Goal: Information Seeking & Learning: Find specific fact

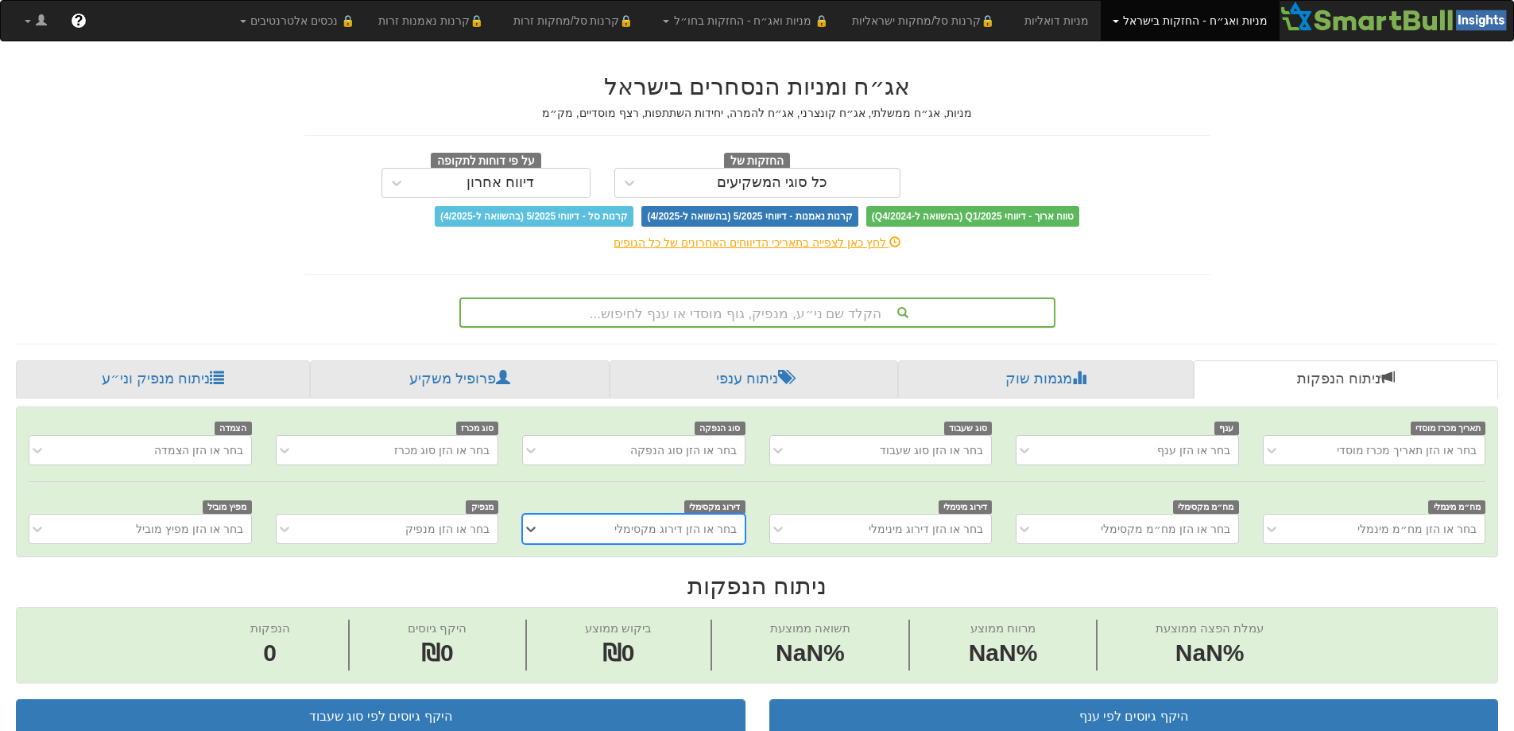
scroll to position [0, 12]
click at [813, 305] on div "הקלד שם ני״ע, מנפיק, גוף מוסדי או ענף לחיפוש..." at bounding box center [757, 312] width 593 height 27
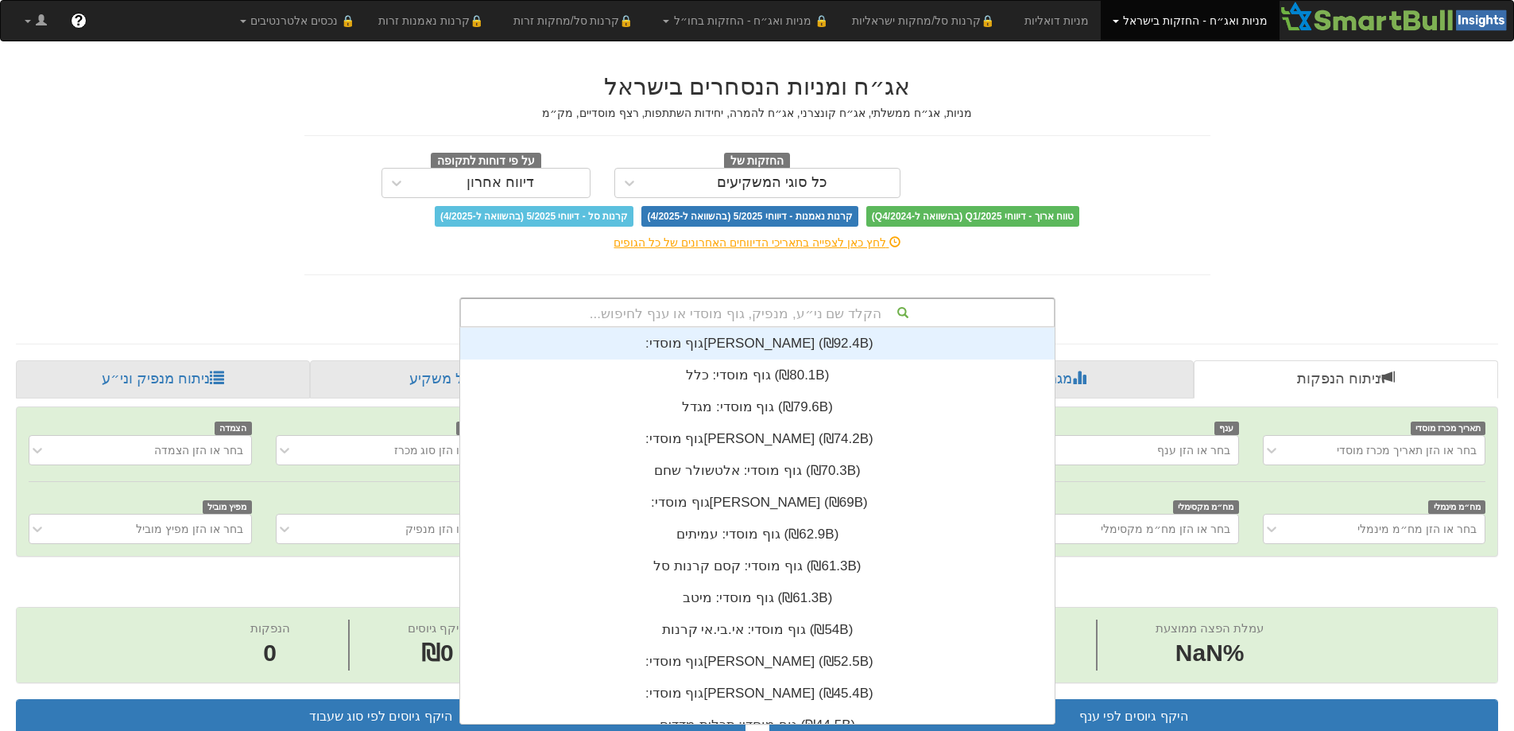
scroll to position [396, 0]
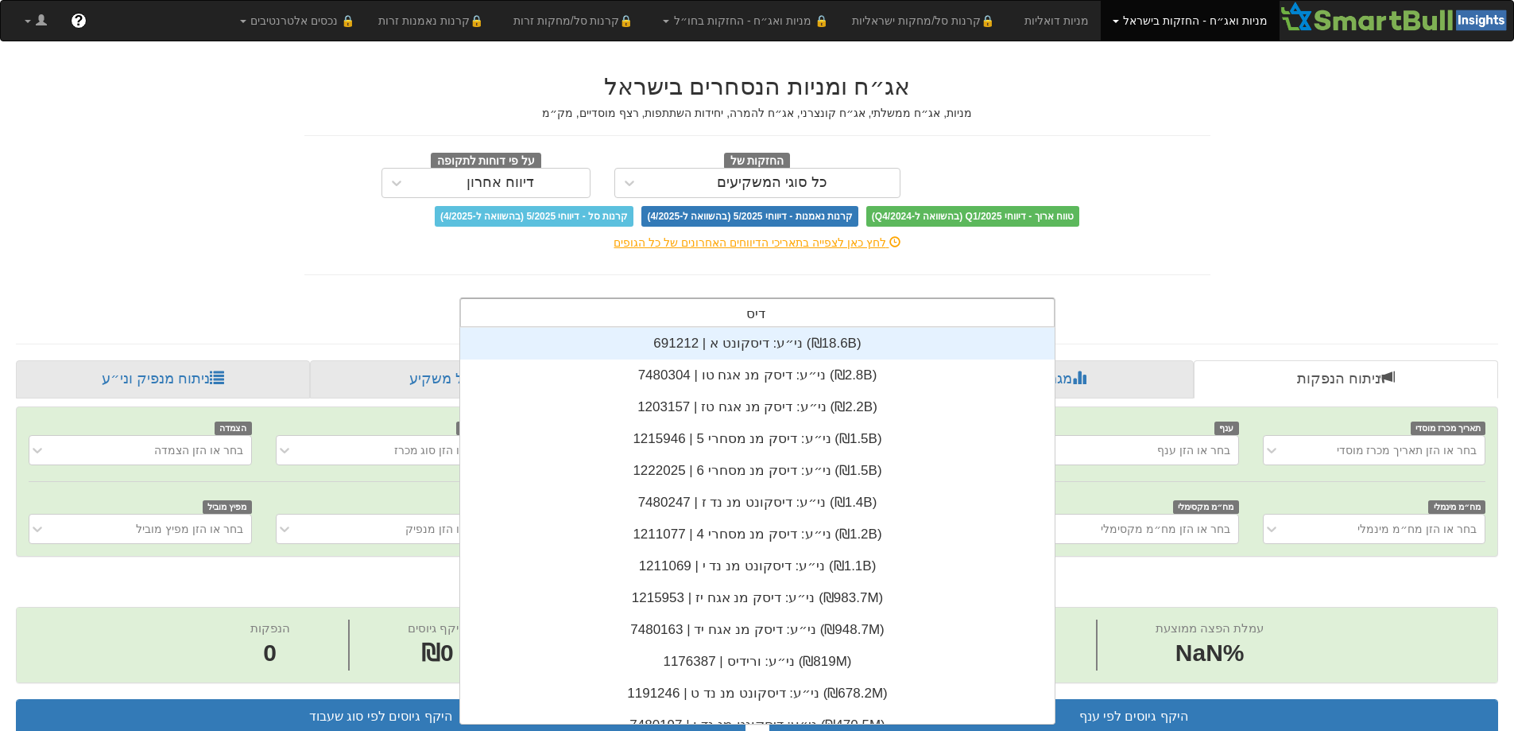
type input "דיסקו"
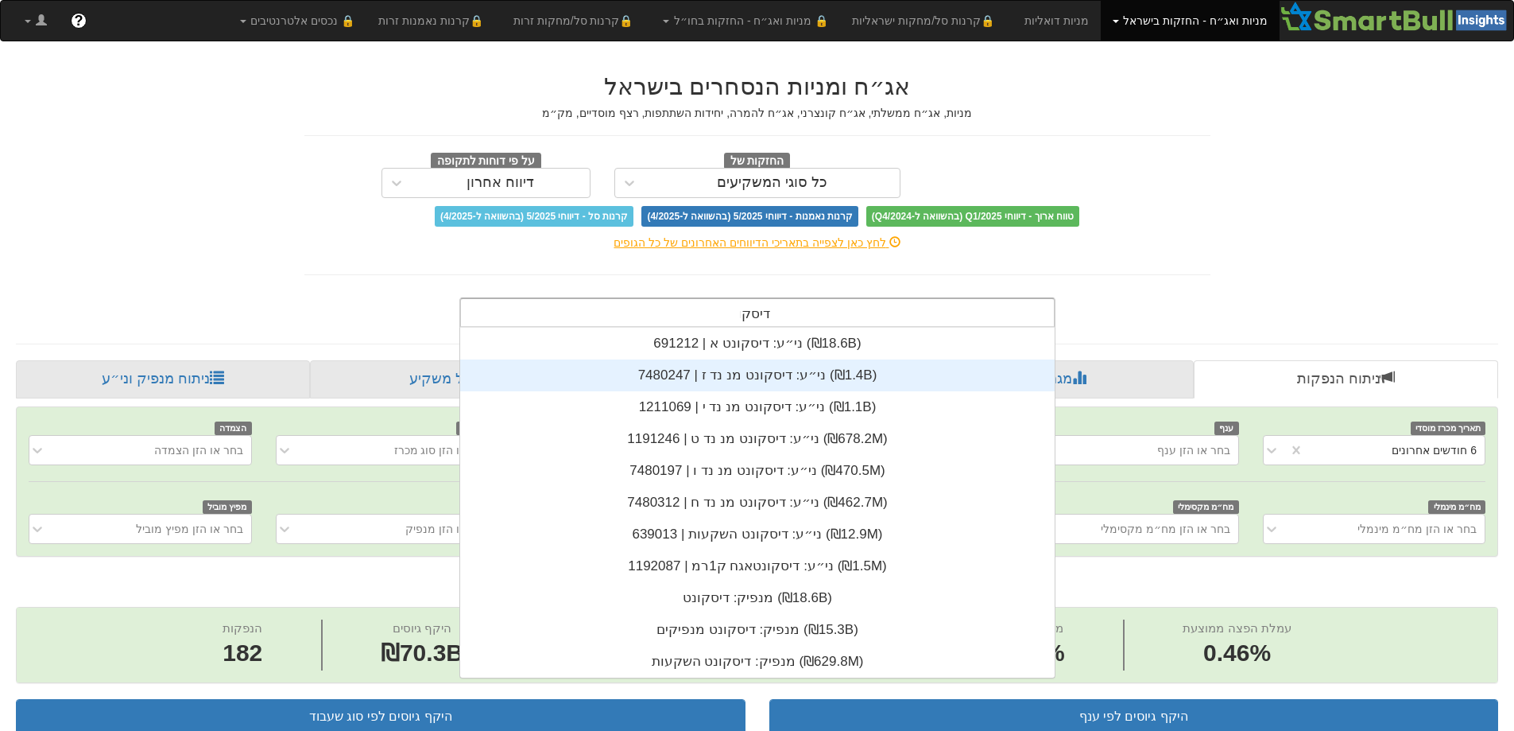
scroll to position [0, 0]
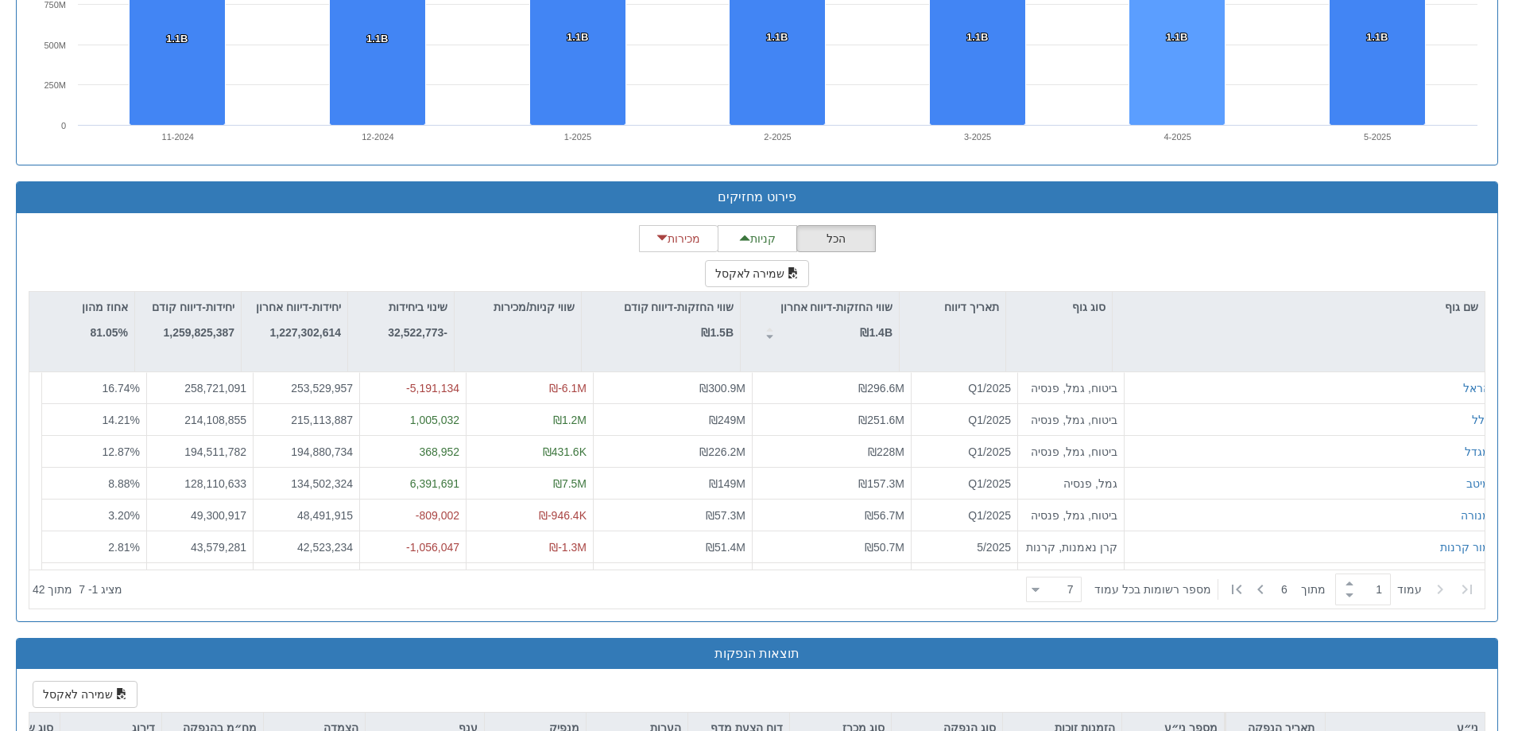
scroll to position [1351, 0]
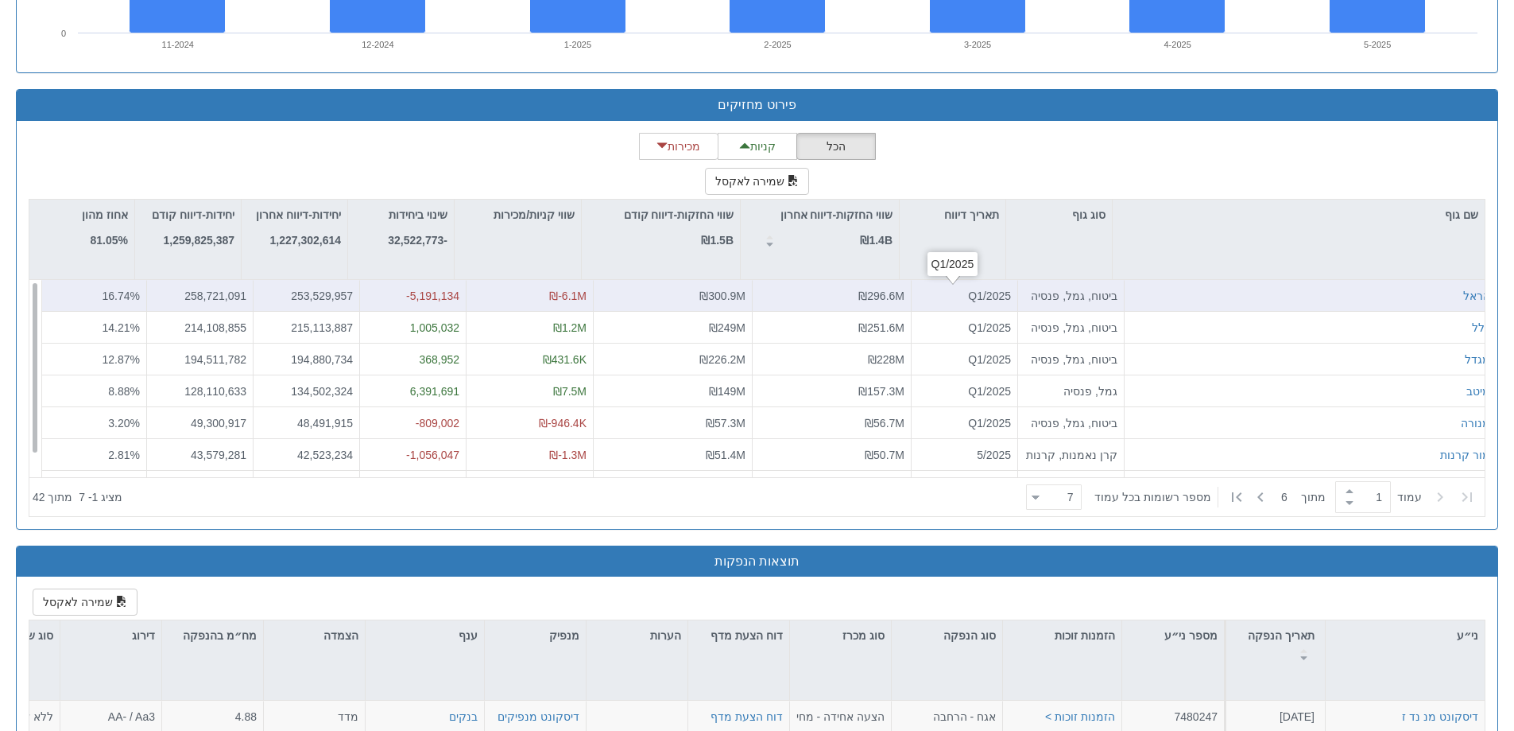
click at [963, 298] on div "Q1/2025" at bounding box center [964, 296] width 93 height 16
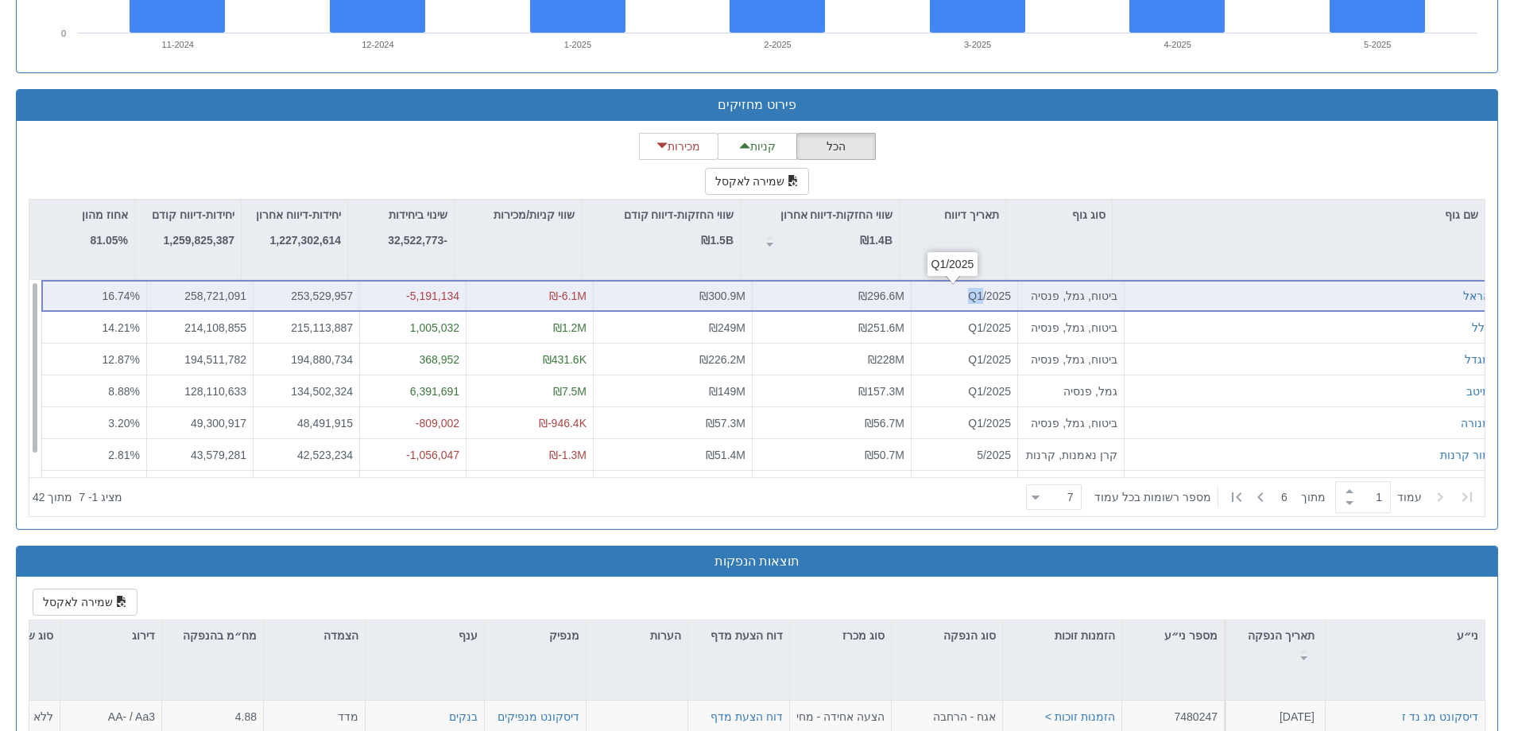
click at [963, 298] on div "Q1/2025" at bounding box center [964, 296] width 93 height 16
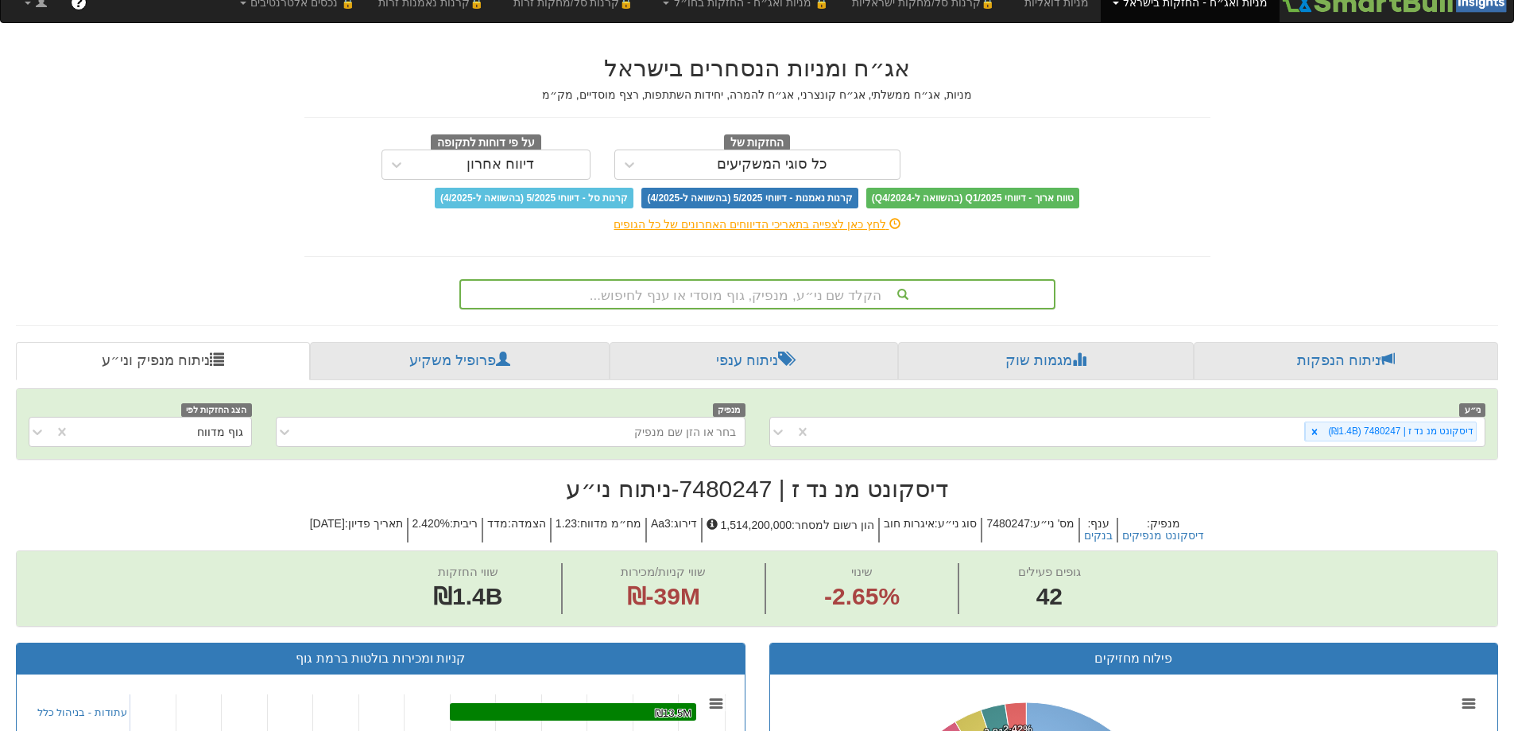
scroll to position [0, 0]
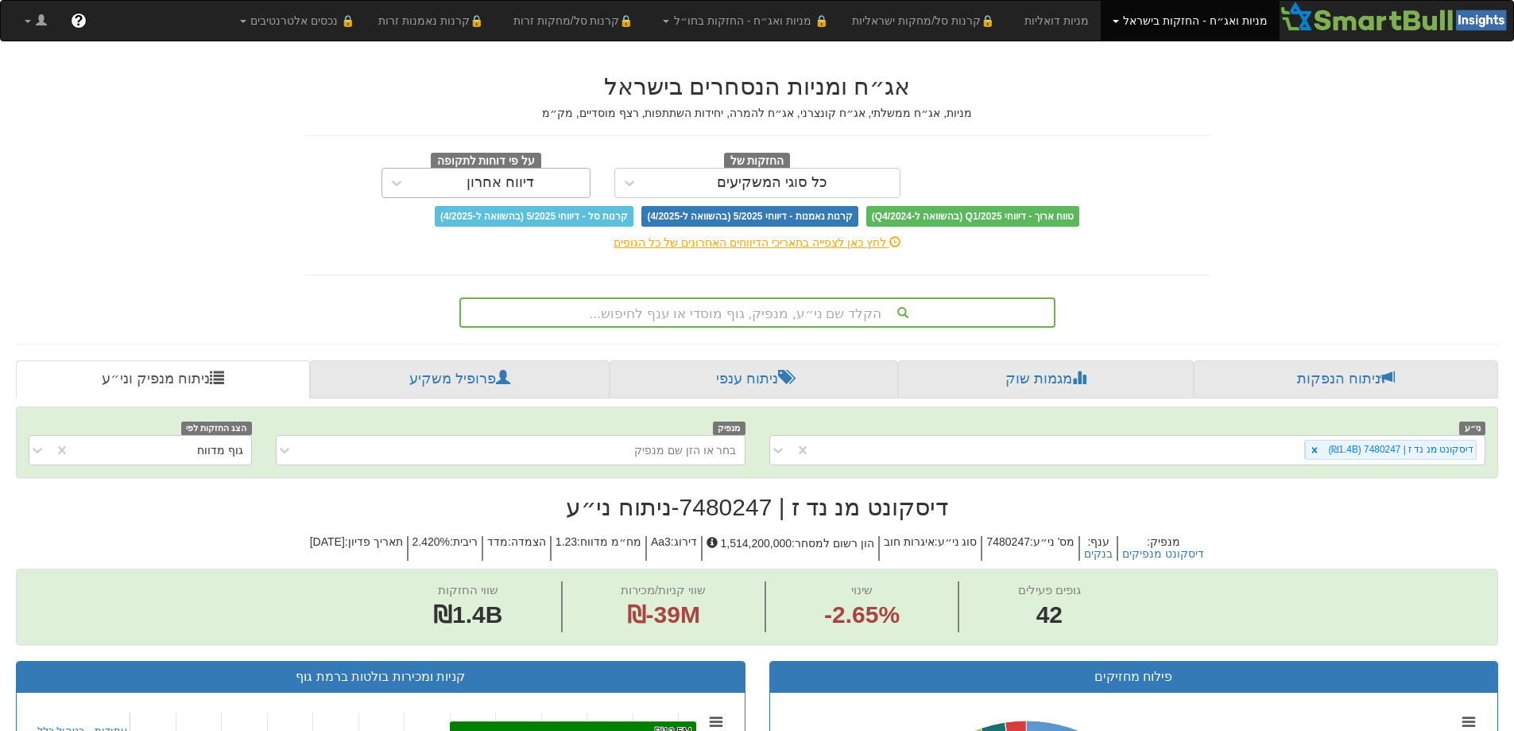
click at [462, 179] on div "דיווח אחרון" at bounding box center [501, 182] width 178 height 25
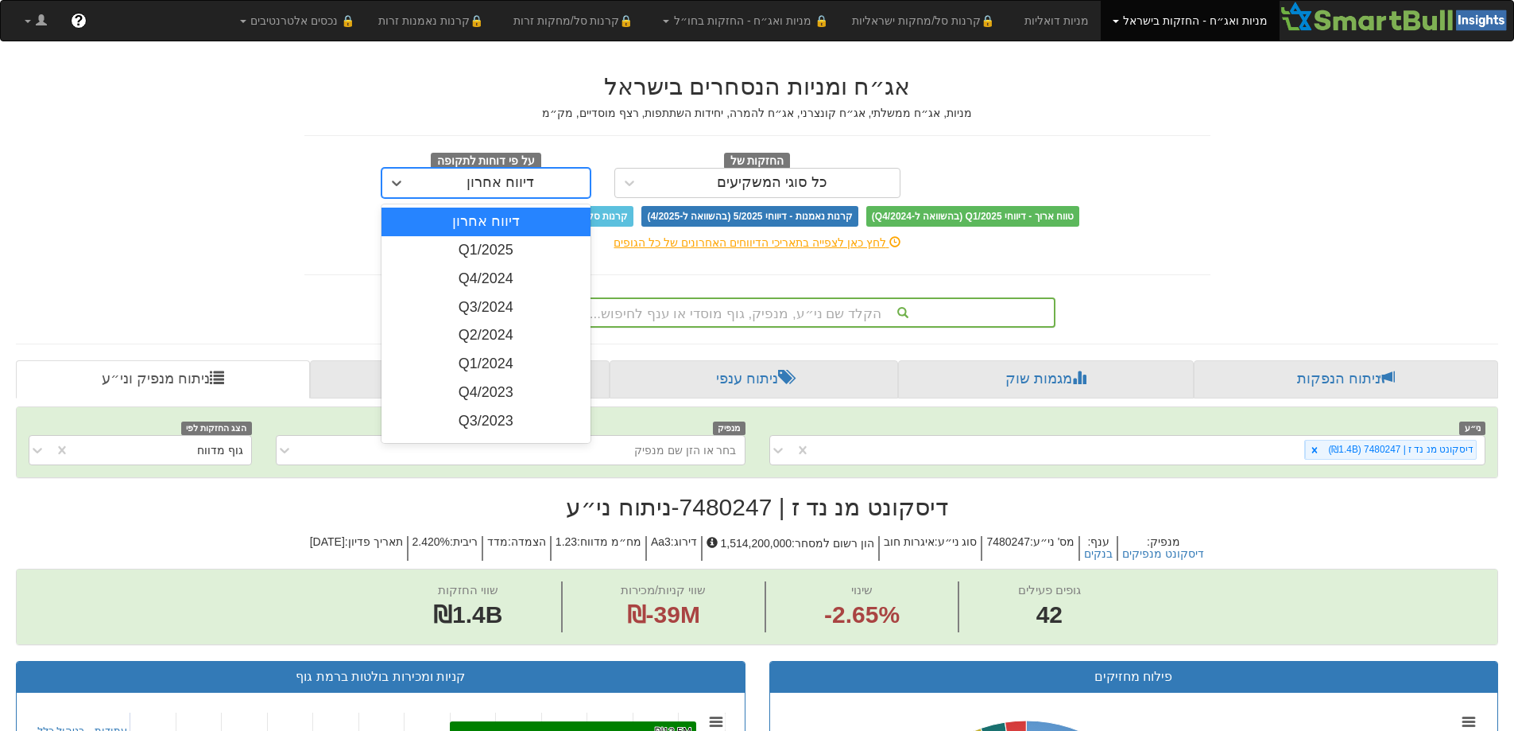
click at [462, 179] on div "דיווח אחרון" at bounding box center [501, 182] width 178 height 25
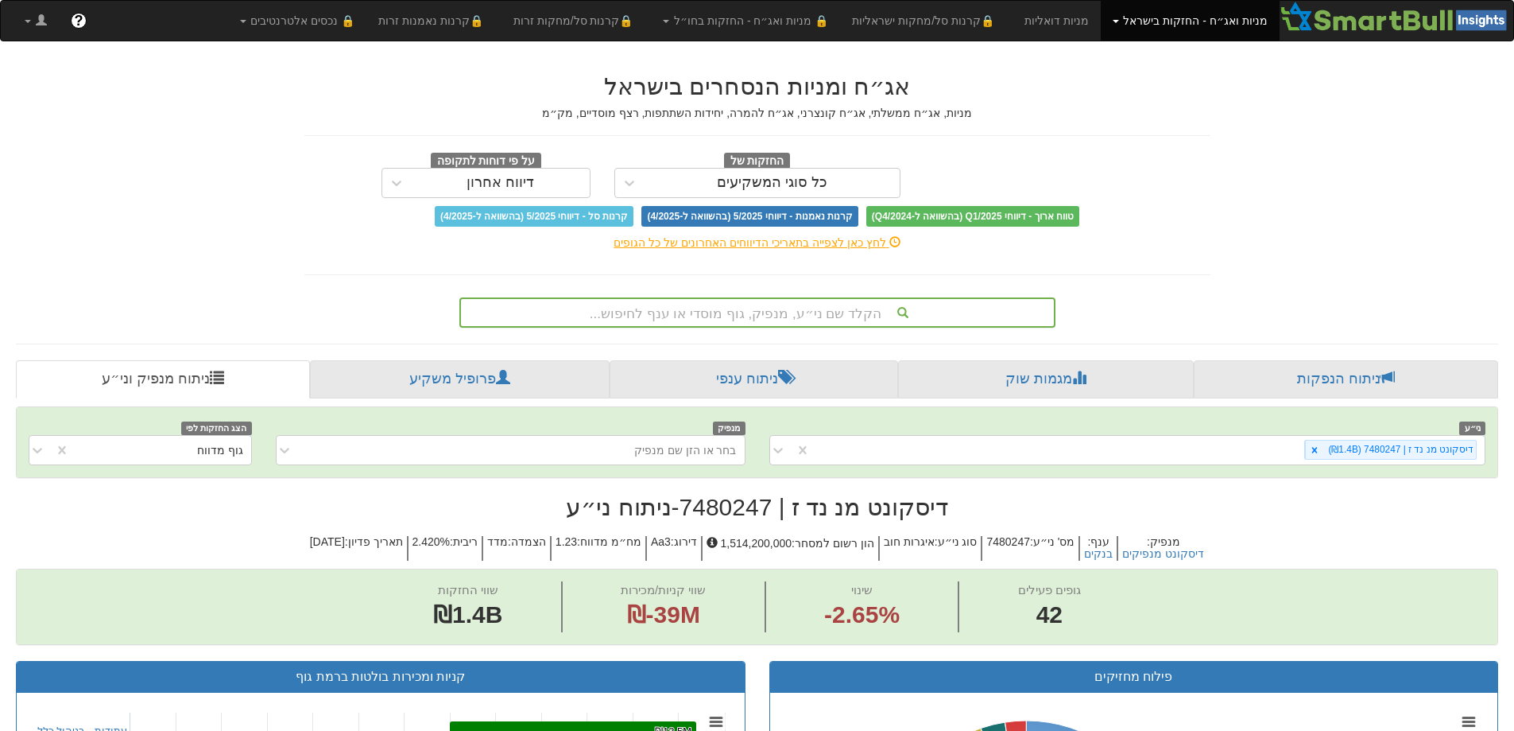
click at [809, 241] on div "לחץ כאן לצפייה בתאריכי הדיווחים האחרונים של כל הגופים" at bounding box center [758, 243] width 930 height 16
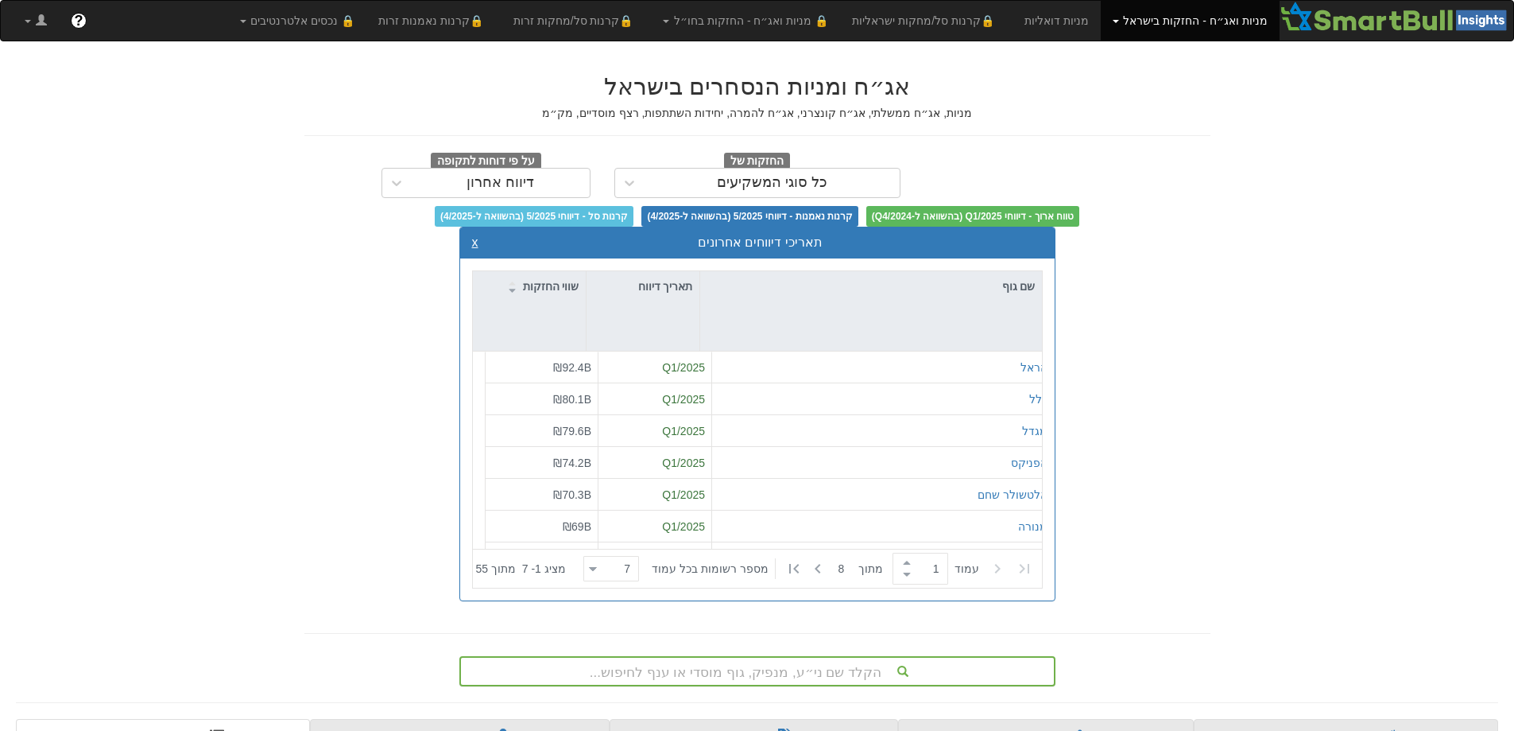
click at [473, 241] on button "x" at bounding box center [475, 242] width 6 height 14
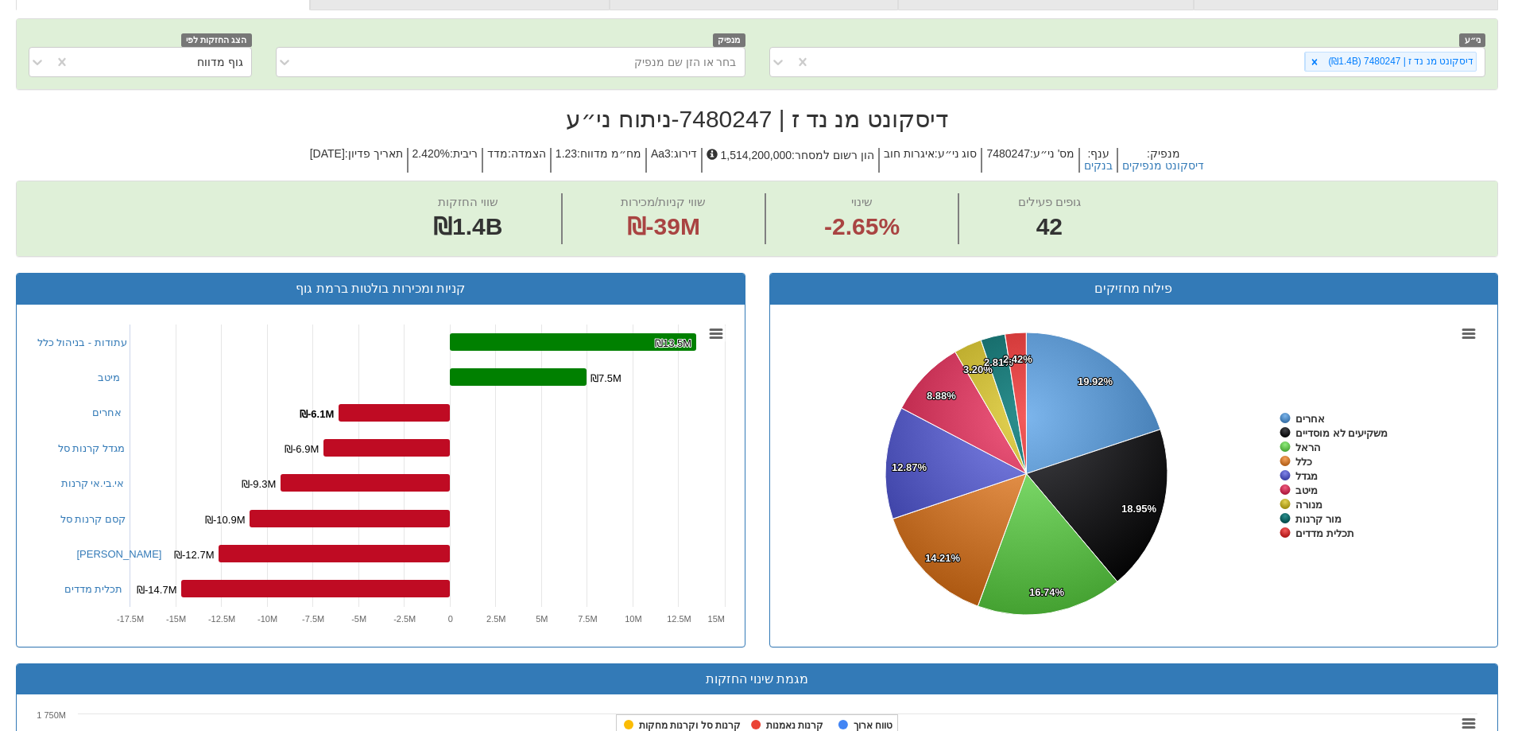
scroll to position [397, 0]
